Goal: Find contact information: Find contact information

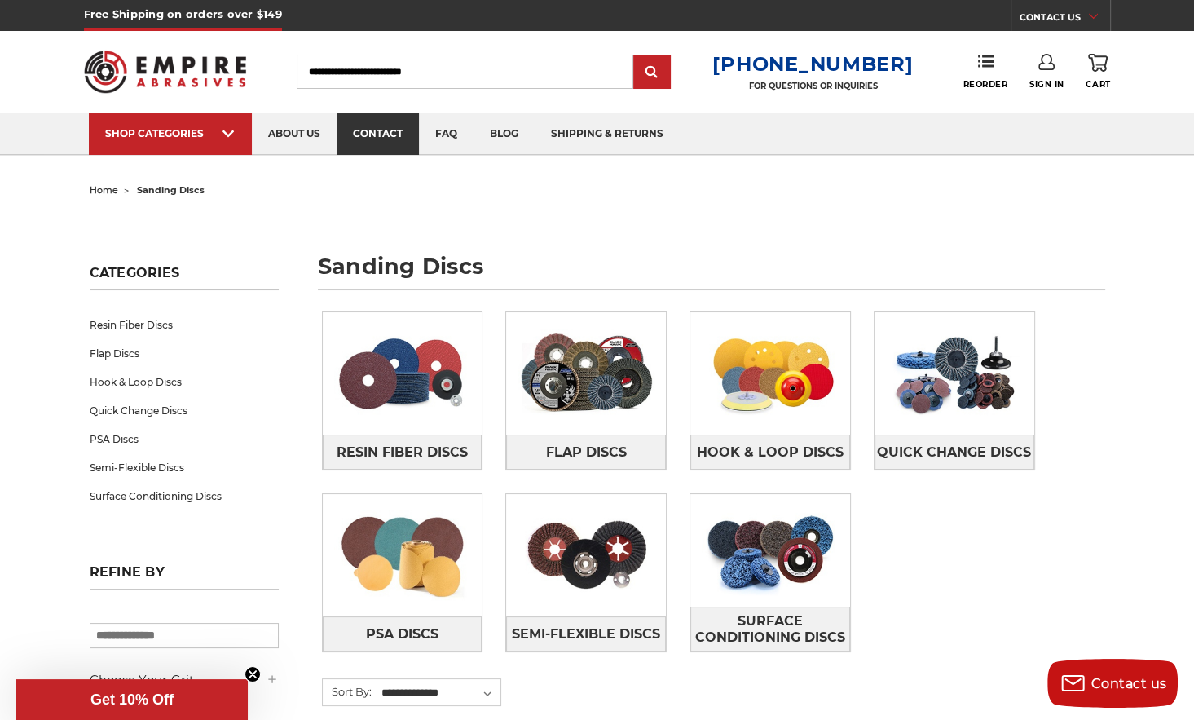
click at [370, 127] on link "contact" at bounding box center [378, 134] width 82 height 42
